Goal: Check status

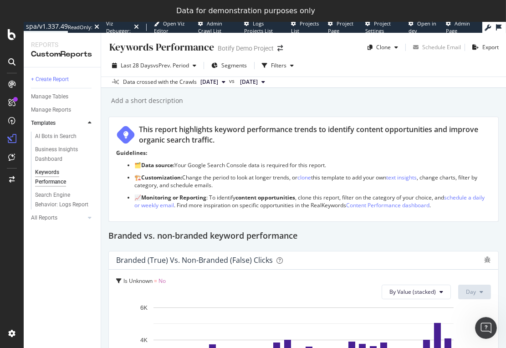
scroll to position [133, 0]
